Goal: Browse casually

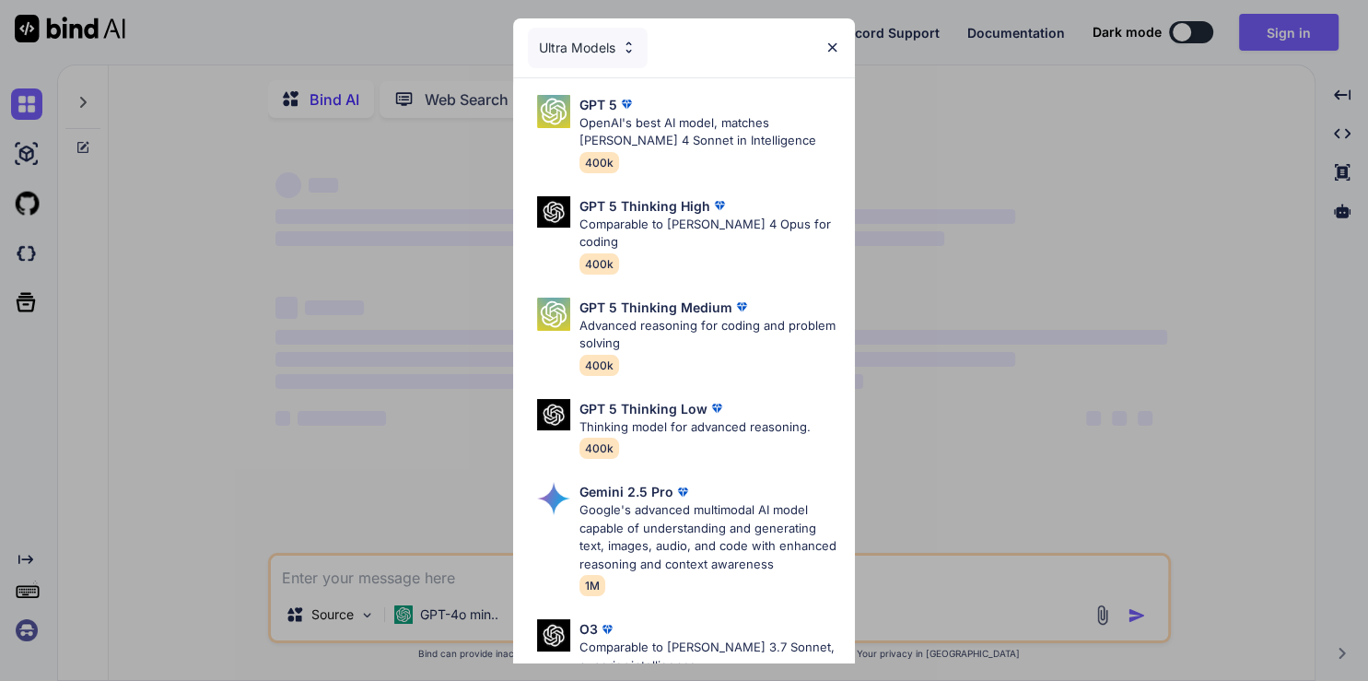
type textarea "x"
click at [831, 41] on img at bounding box center [832, 48] width 16 height 16
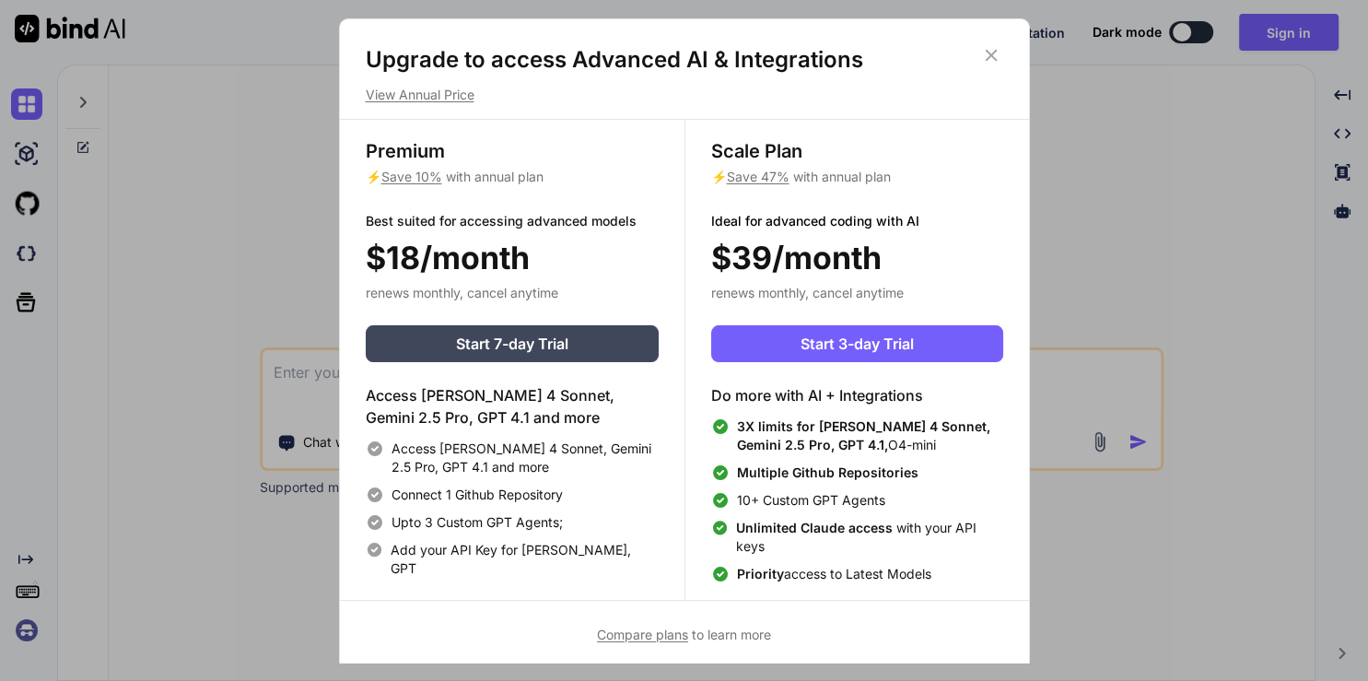
click at [997, 48] on icon at bounding box center [991, 55] width 20 height 20
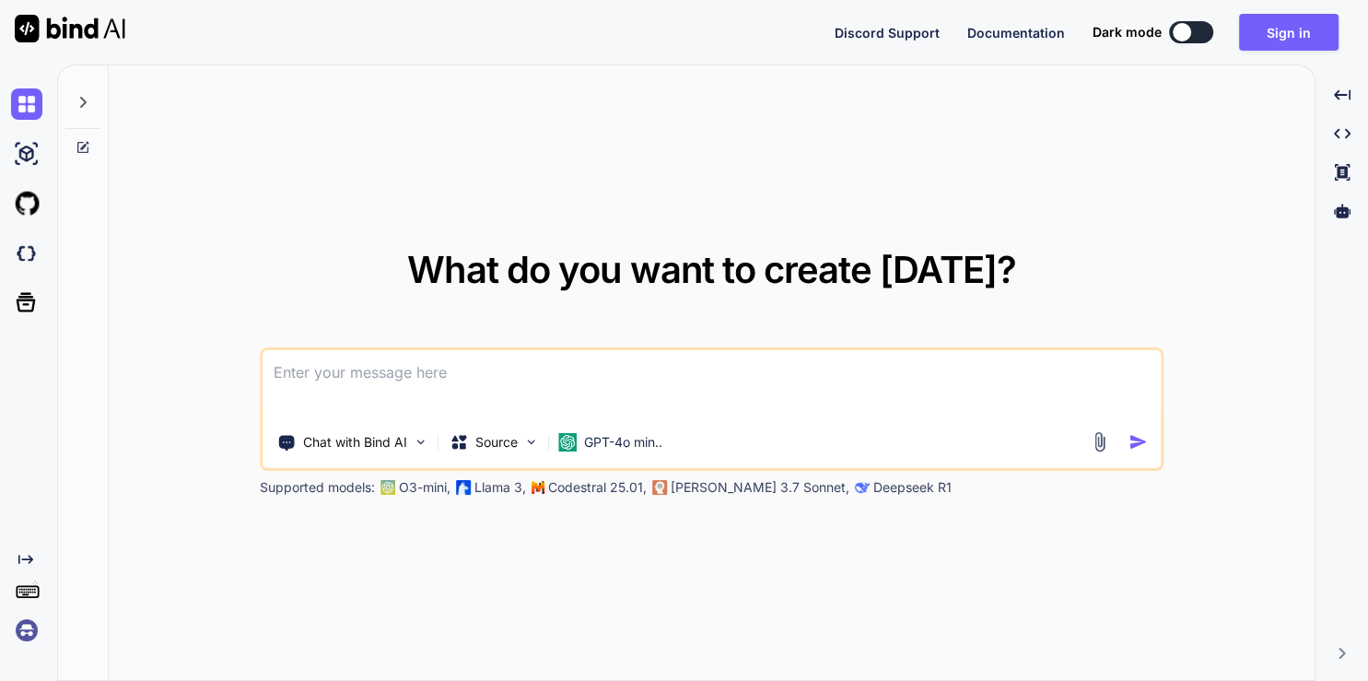
click at [68, 28] on img at bounding box center [70, 29] width 111 height 28
type textarea "x"
click at [68, 28] on img at bounding box center [70, 29] width 111 height 28
